Goal: Check status: Check status

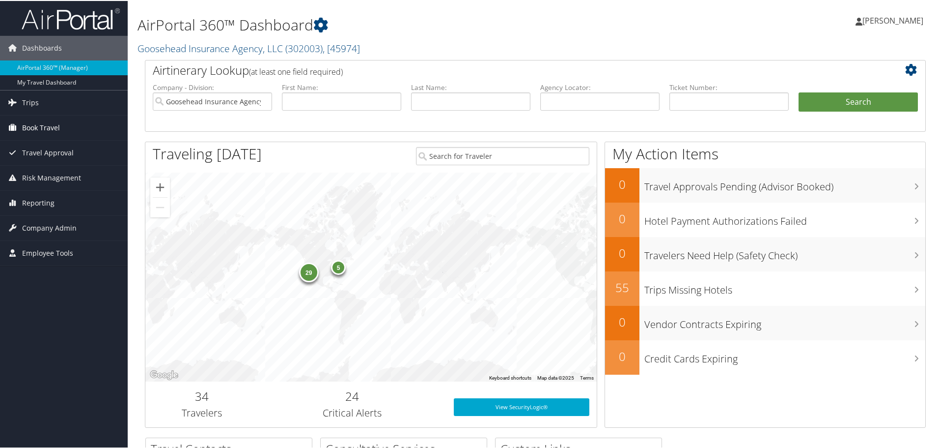
click at [43, 120] on span "Book Travel" at bounding box center [41, 126] width 38 height 25
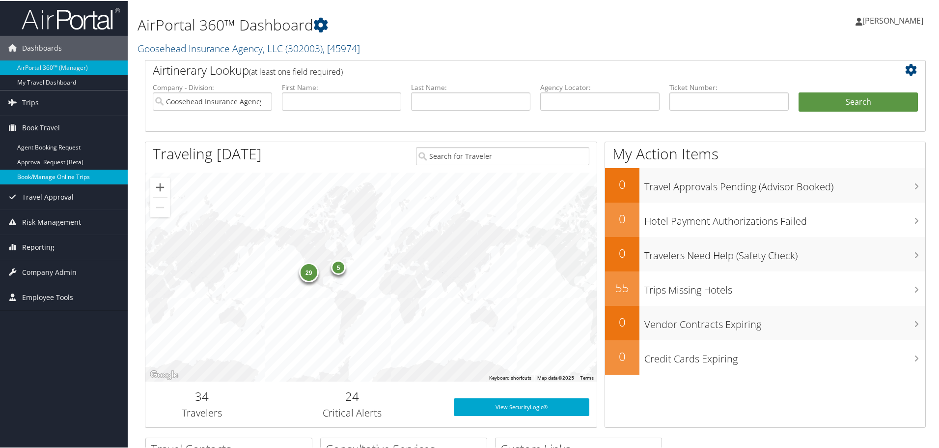
click at [91, 172] on link "Book/Manage Online Trips" at bounding box center [64, 175] width 128 height 15
click at [49, 103] on link "Trips" at bounding box center [64, 101] width 128 height 25
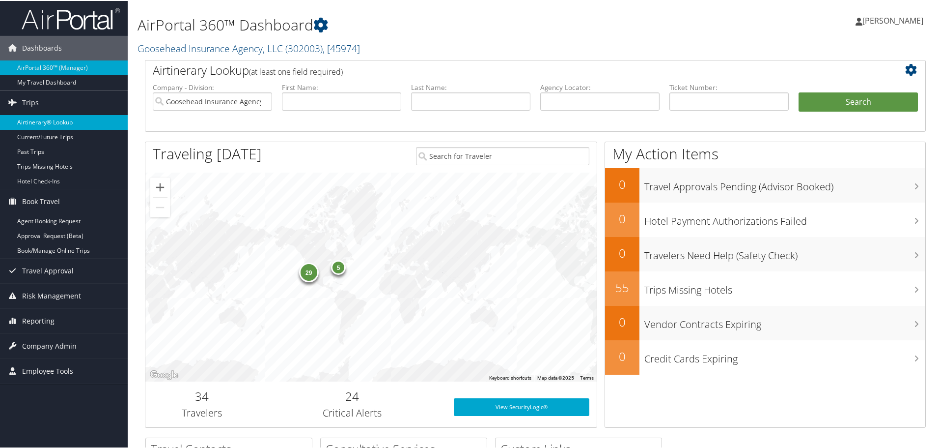
click at [62, 118] on link "Airtinerary® Lookup" at bounding box center [64, 121] width 128 height 15
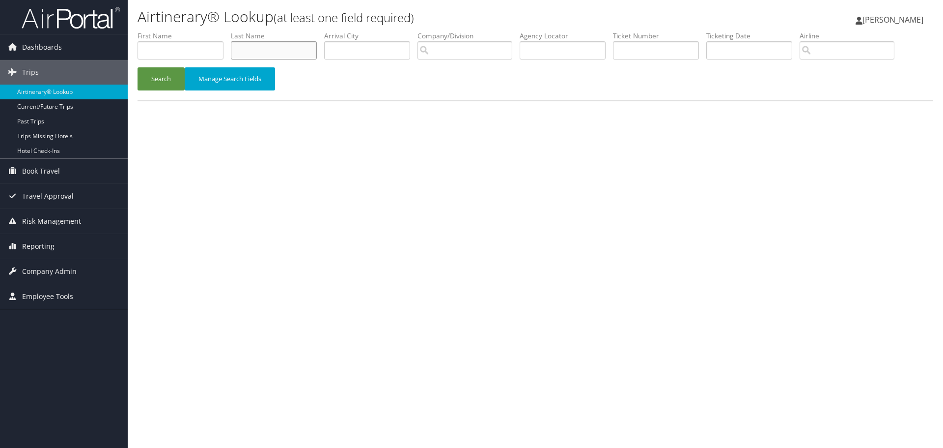
click at [309, 46] on input "text" at bounding box center [274, 50] width 86 height 18
click at [214, 51] on input "text" at bounding box center [181, 50] width 86 height 18
paste input "1 (901) 5740701 (Mobile)"
type input "1 (901) 5740701 (Mobile)"
click at [203, 49] on input "quinsh" at bounding box center [181, 50] width 86 height 18
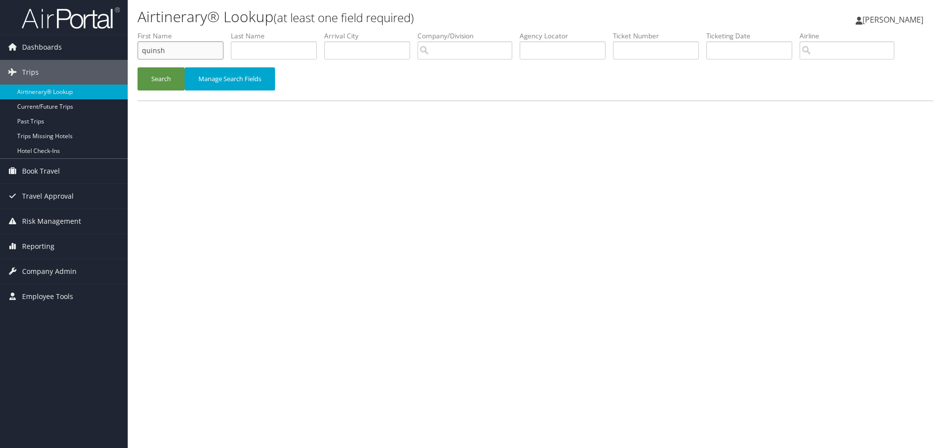
click at [203, 49] on input "quinsh" at bounding box center [181, 50] width 86 height 18
paste input "Quintshon"
type input "Quintshon"
click at [162, 79] on button "Search" at bounding box center [161, 78] width 47 height 23
